Goal: Information Seeking & Learning: Learn about a topic

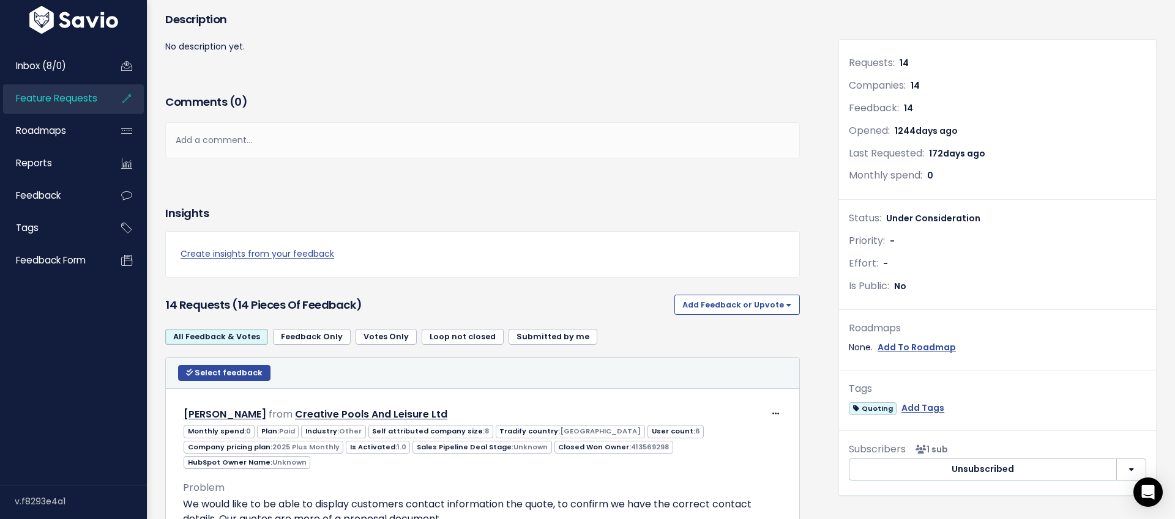
scroll to position [136, 0]
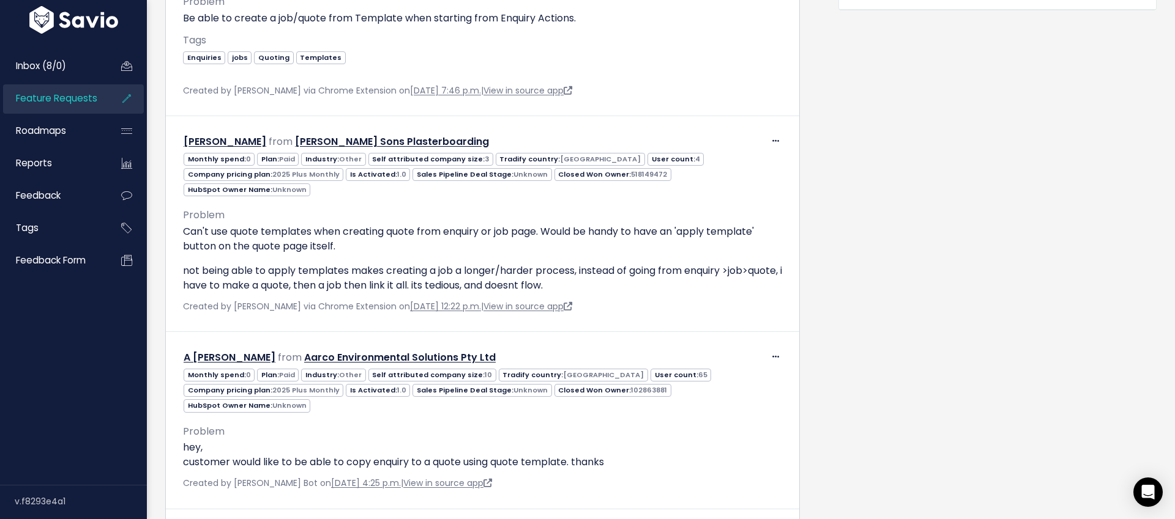
scroll to position [618, 0]
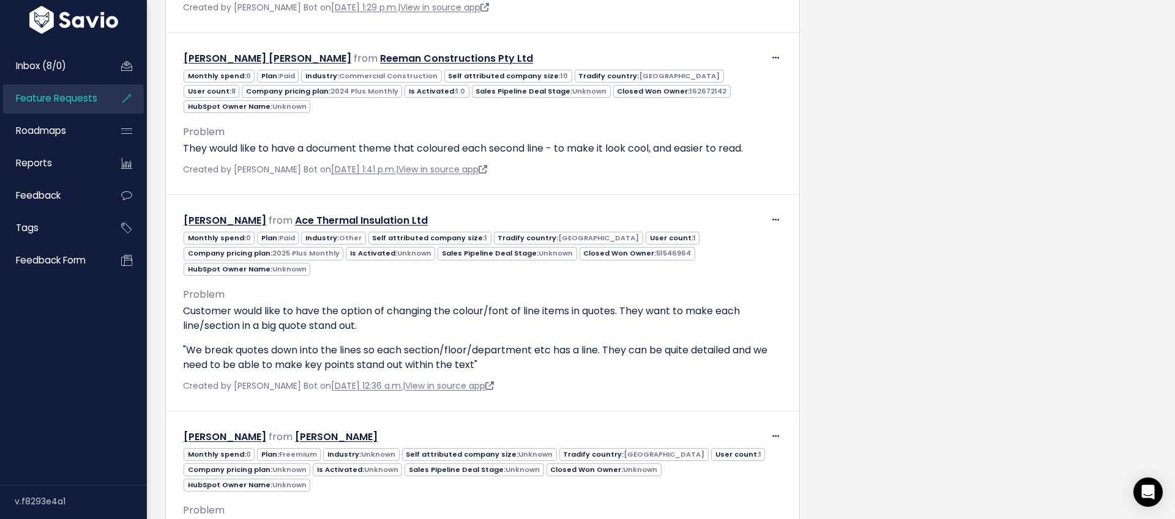
scroll to position [3752, 0]
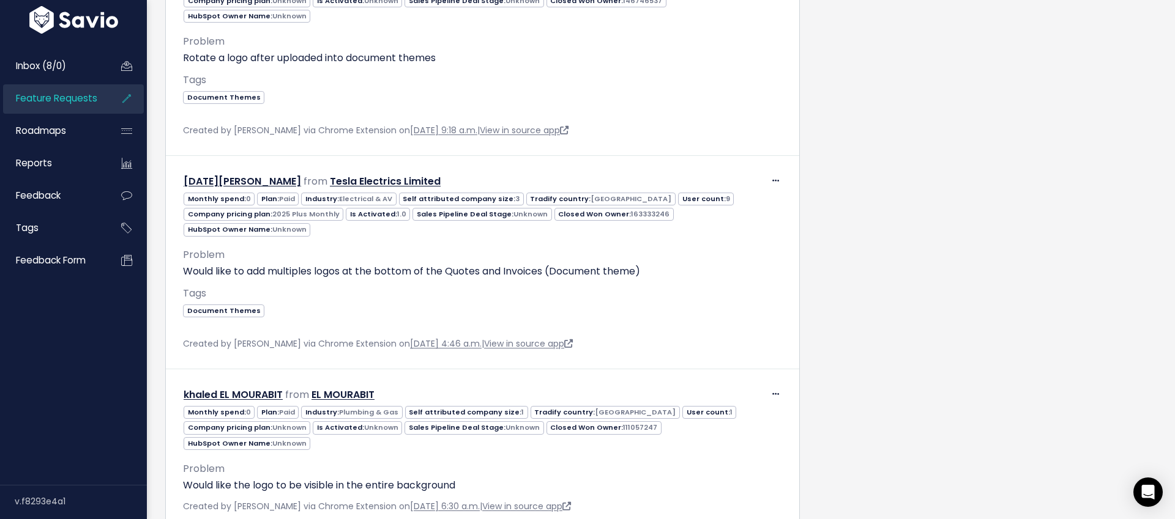
scroll to position [3392, 0]
